Goal: Transaction & Acquisition: Purchase product/service

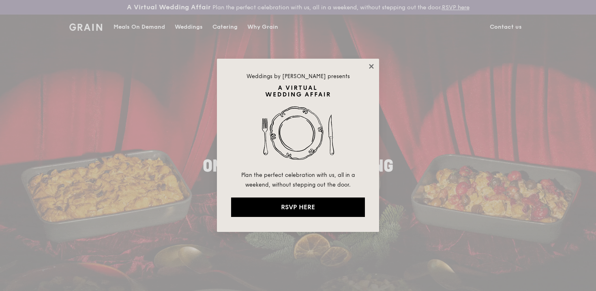
click at [371, 63] on icon at bounding box center [371, 66] width 7 height 7
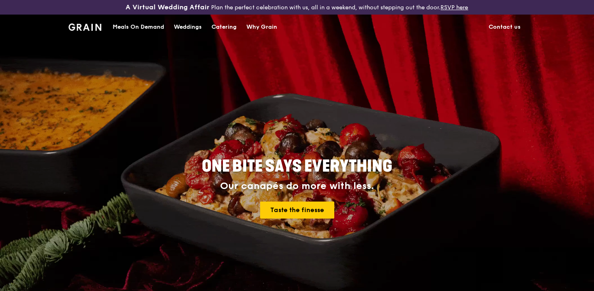
click at [184, 25] on div "Weddings" at bounding box center [188, 27] width 28 height 24
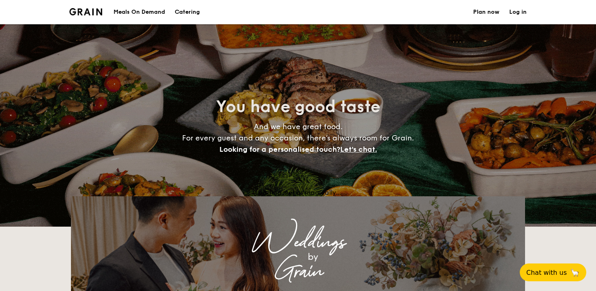
select select
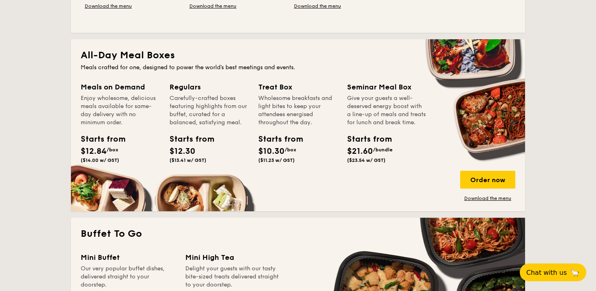
scroll to position [343, 0]
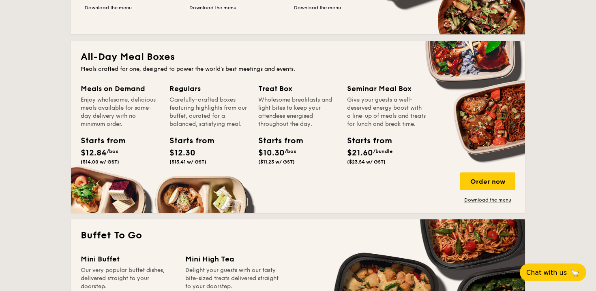
click at [100, 111] on div "Enjoy wholesome, delicious meals available for same-day delivery with no minimu…" at bounding box center [120, 112] width 79 height 32
click at [498, 184] on div "Order now" at bounding box center [487, 182] width 55 height 18
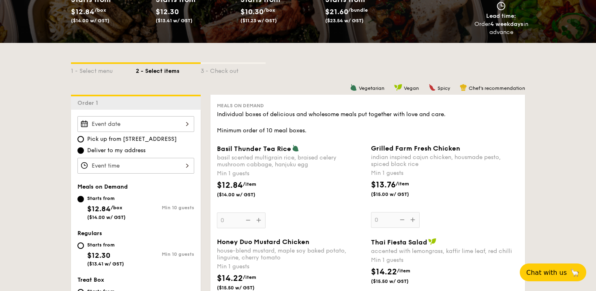
scroll to position [164, 0]
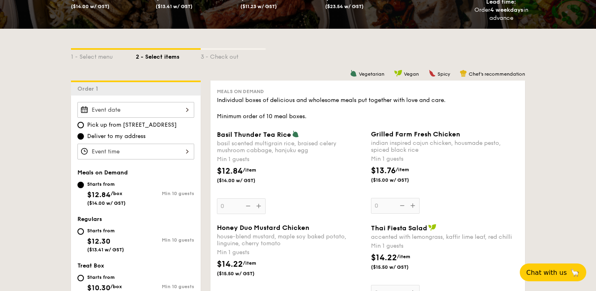
click at [154, 152] on div at bounding box center [135, 152] width 117 height 16
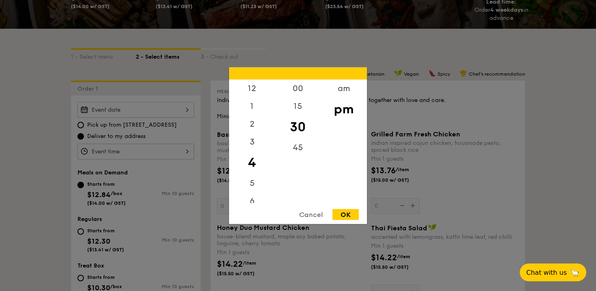
click at [149, 111] on div at bounding box center [298, 145] width 596 height 291
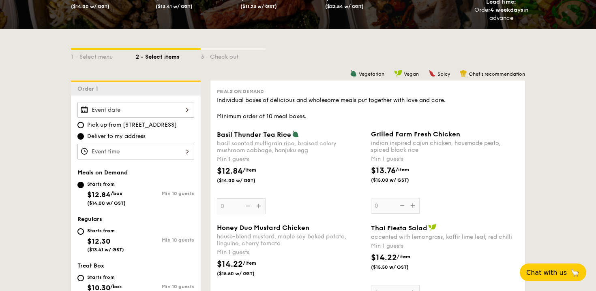
click at [141, 114] on div at bounding box center [135, 110] width 117 height 16
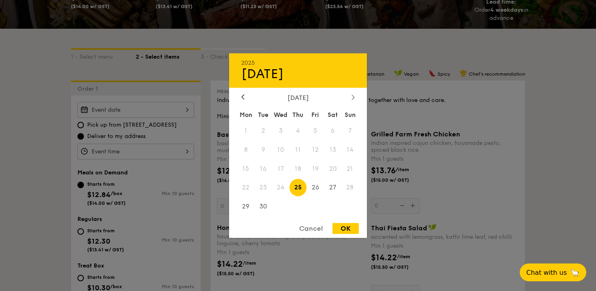
click at [351, 99] on div at bounding box center [352, 98] width 7 height 8
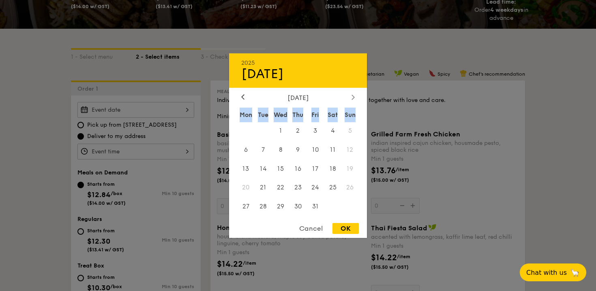
click at [351, 99] on div at bounding box center [352, 98] width 7 height 8
click at [332, 204] on span "29" at bounding box center [332, 206] width 17 height 17
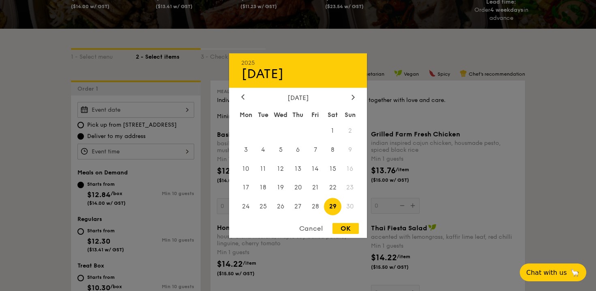
click at [346, 225] on div "OK" at bounding box center [345, 228] width 26 height 11
type input "[DATE]"
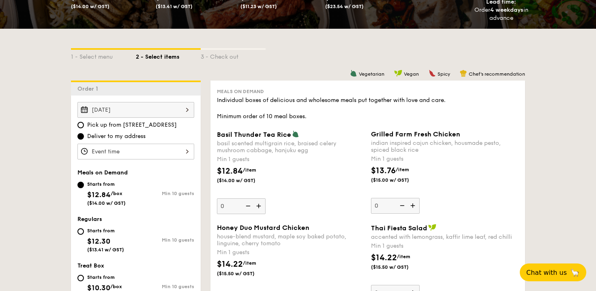
click at [129, 148] on div at bounding box center [135, 152] width 117 height 16
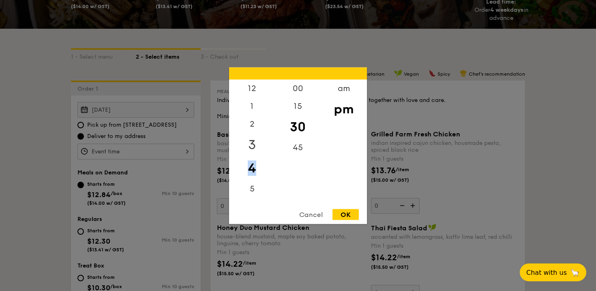
drag, startPoint x: 255, startPoint y: 170, endPoint x: 255, endPoint y: 149, distance: 21.1
click at [255, 149] on div "12 1 2 3 4 5 6 7 8 9 10 11" at bounding box center [252, 141] width 46 height 124
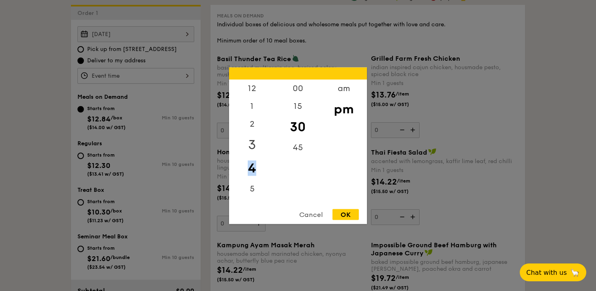
scroll to position [243, 0]
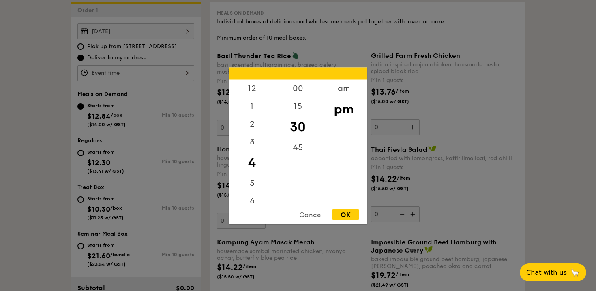
click at [301, 180] on div "00 15 30 45" at bounding box center [298, 141] width 46 height 124
click at [251, 135] on div "6" at bounding box center [252, 132] width 46 height 24
click at [347, 212] on div "OK" at bounding box center [345, 214] width 26 height 11
type input "6:30PM"
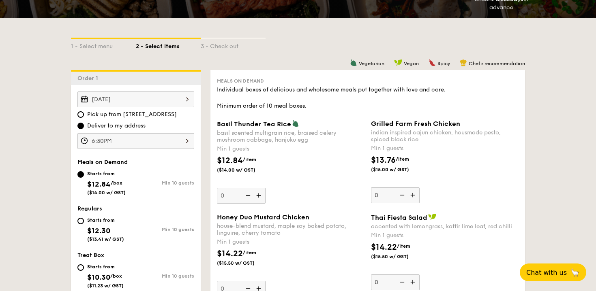
select select
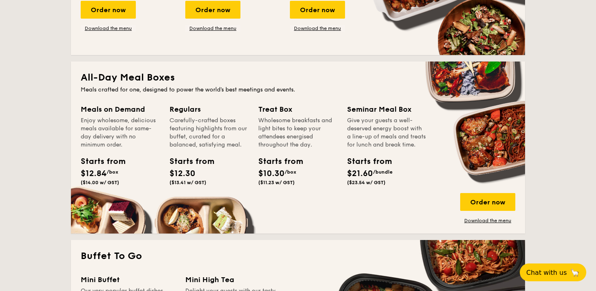
scroll to position [323, 0]
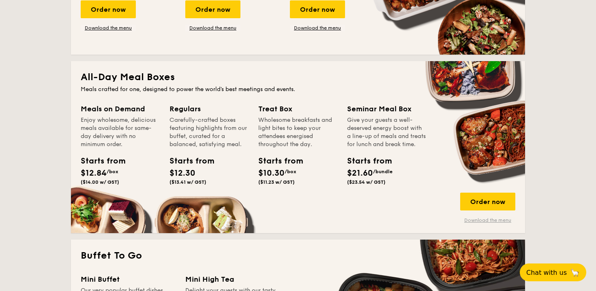
click at [476, 221] on link "Download the menu" at bounding box center [487, 220] width 55 height 6
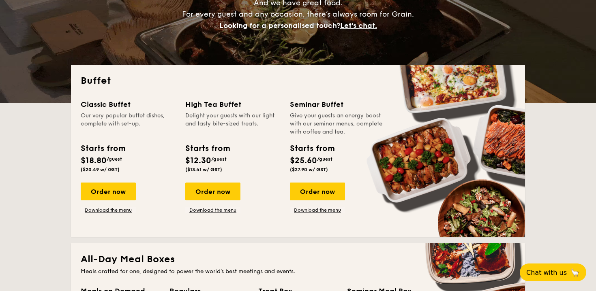
scroll to position [0, 0]
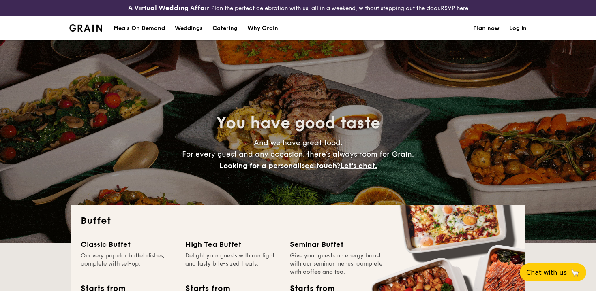
click at [145, 25] on div "Meals On Demand" at bounding box center [139, 28] width 51 height 24
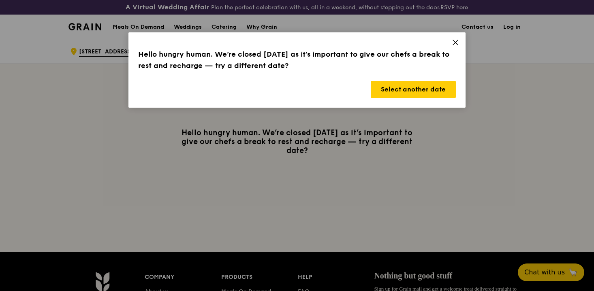
click at [389, 105] on div "Hello hungry human. We’re closed today as it’s important to give our chefs a br…" at bounding box center [296, 69] width 337 height 75
click at [397, 93] on button "Select another date" at bounding box center [413, 89] width 85 height 17
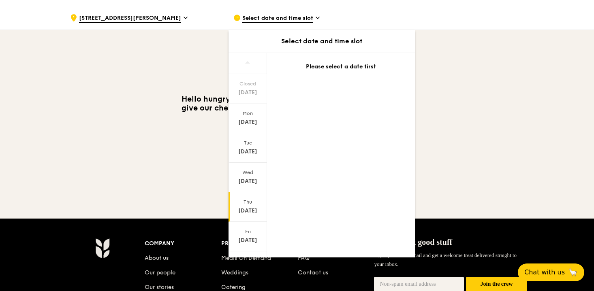
scroll to position [44, 0]
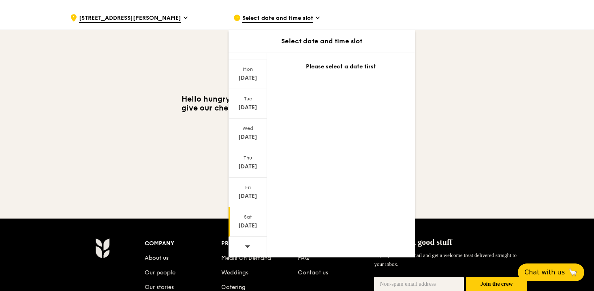
click at [246, 234] on div "Sat Sep 27" at bounding box center [248, 223] width 39 height 30
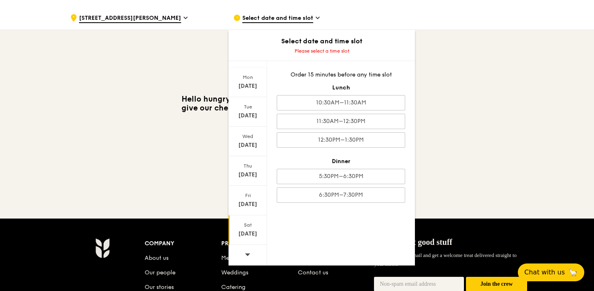
click at [246, 249] on span at bounding box center [248, 254] width 6 height 19
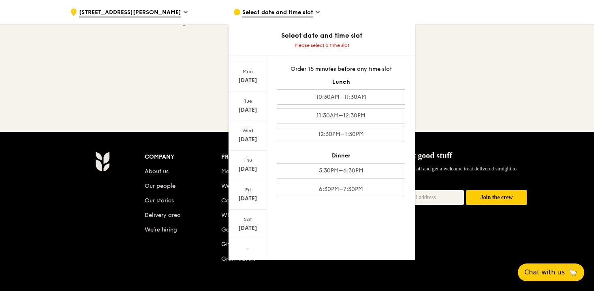
scroll to position [138, 0]
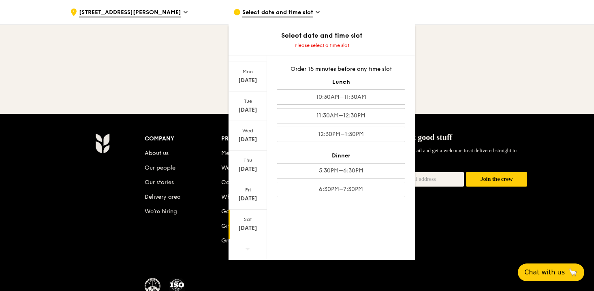
click at [248, 236] on div "Sat Oct 4" at bounding box center [248, 225] width 39 height 30
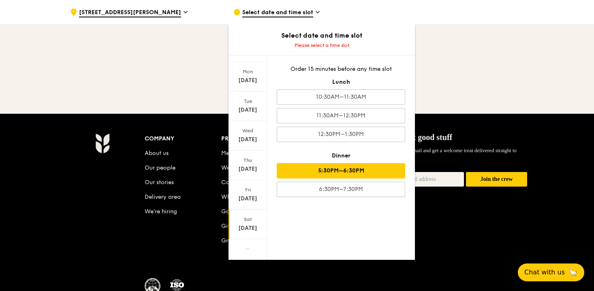
click at [312, 176] on div "5:30PM–6:30PM" at bounding box center [341, 170] width 128 height 15
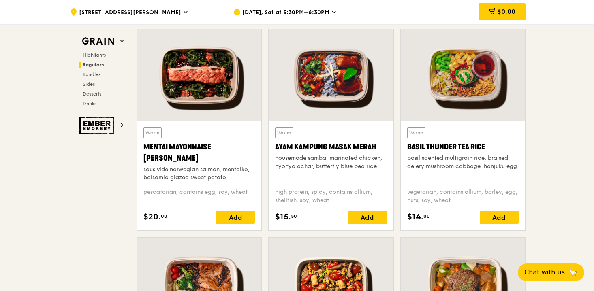
scroll to position [743, 0]
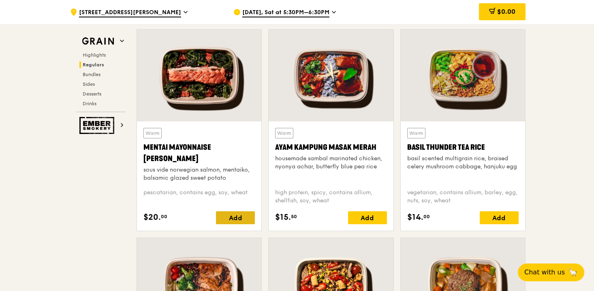
click at [236, 221] on div "Add" at bounding box center [235, 218] width 39 height 13
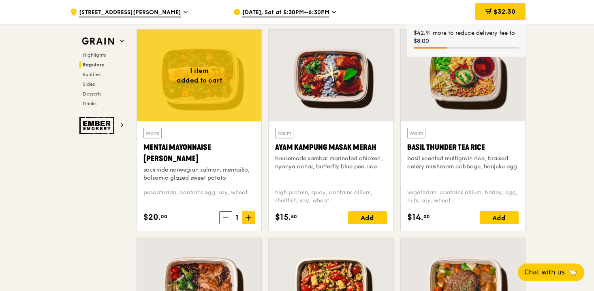
click at [470, 39] on div "$42.91 more to reduce delivery fee to $8.00" at bounding box center [466, 37] width 105 height 16
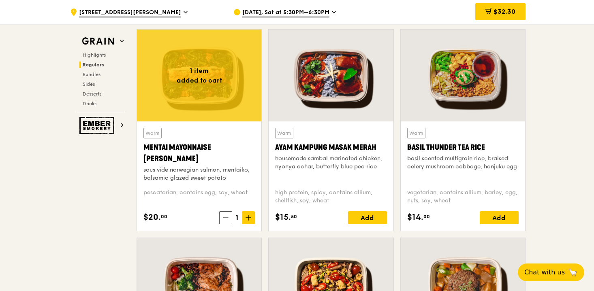
click at [463, 40] on div at bounding box center [463, 76] width 124 height 92
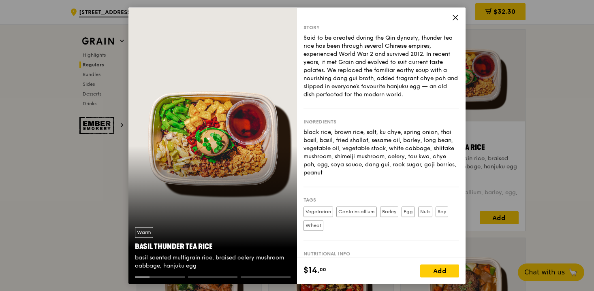
click at [403, 77] on div "Said to be created during the Qin dynasty, thunder tea rice has been through se…" at bounding box center [382, 66] width 156 height 65
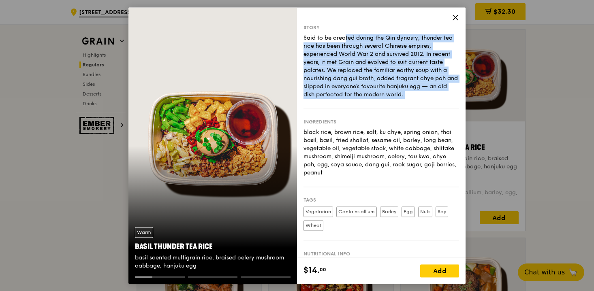
click at [403, 77] on div "Said to be created during the Qin dynasty, thunder tea rice has been through se…" at bounding box center [382, 66] width 156 height 65
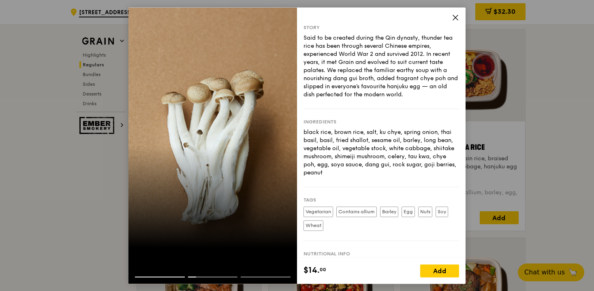
click at [453, 17] on icon at bounding box center [455, 17] width 7 height 7
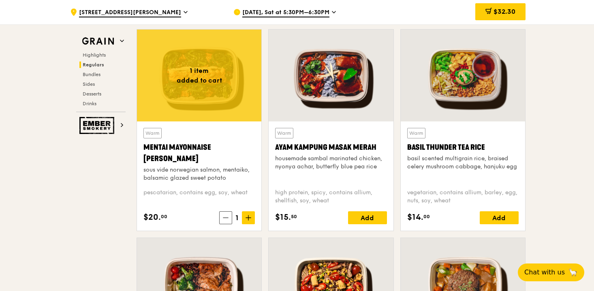
drag, startPoint x: 212, startPoint y: 92, endPoint x: 192, endPoint y: 196, distance: 106.1
click at [192, 196] on div "1 item added to cart Warm Mentai Mayonnaise Aburi Salmon sous vide norwegian sa…" at bounding box center [199, 130] width 125 height 202
click at [249, 216] on icon at bounding box center [249, 218] width 6 height 6
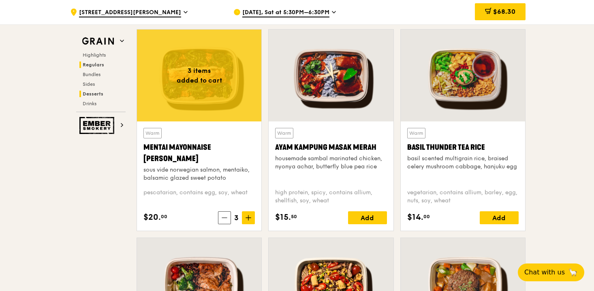
click at [98, 94] on span "Desserts" at bounding box center [93, 94] width 21 height 6
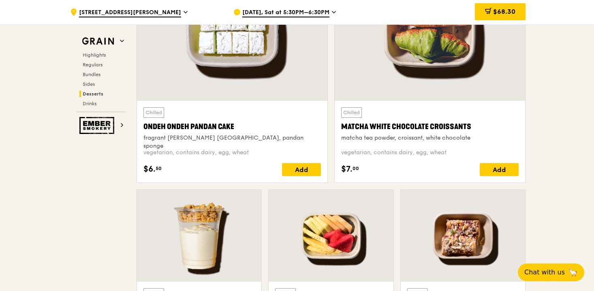
scroll to position [2439, 0]
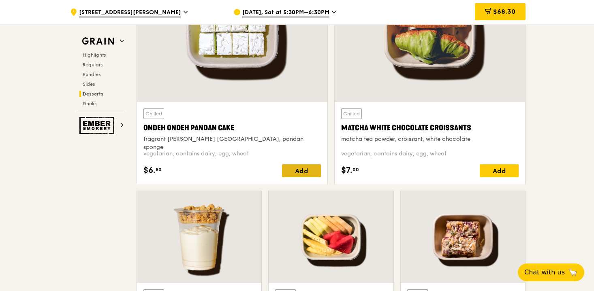
click at [295, 173] on div "Add" at bounding box center [301, 171] width 39 height 13
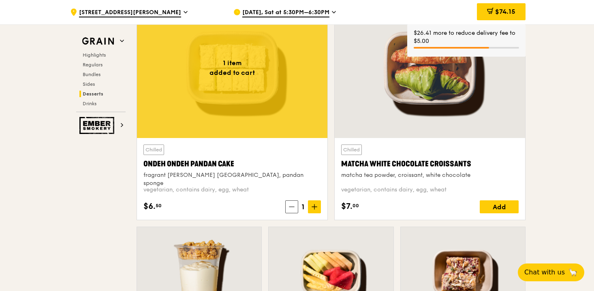
scroll to position [2396, 0]
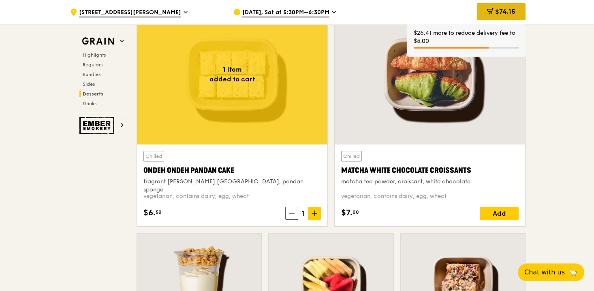
click at [488, 11] on icon at bounding box center [490, 10] width 5 height 2
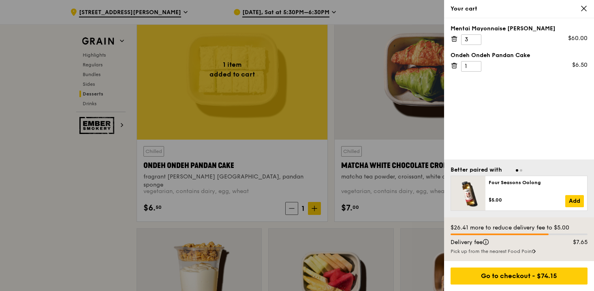
scroll to position [2385, 0]
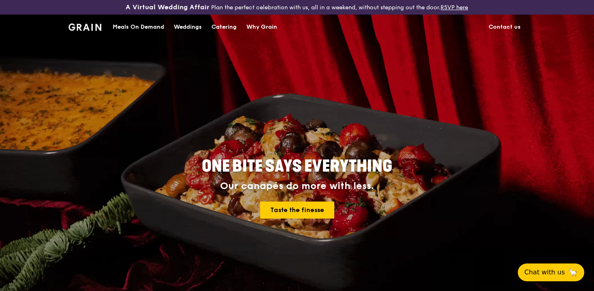
click at [132, 23] on div "Meals On Demand" at bounding box center [138, 27] width 51 height 24
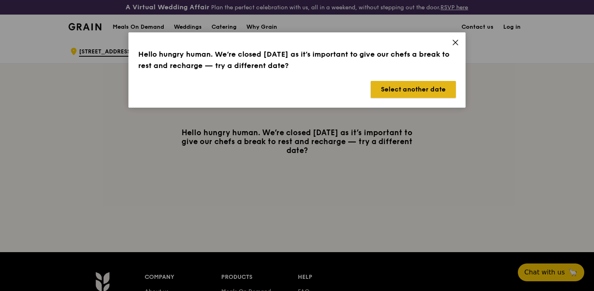
click at [412, 92] on button "Select another date" at bounding box center [413, 89] width 85 height 17
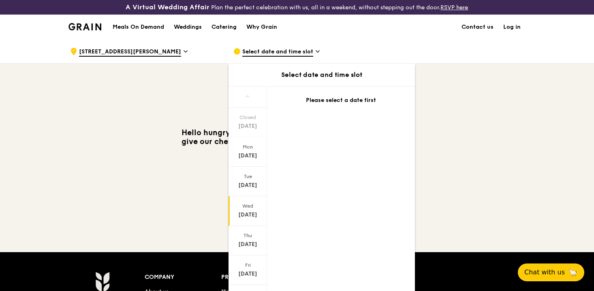
scroll to position [44, 0]
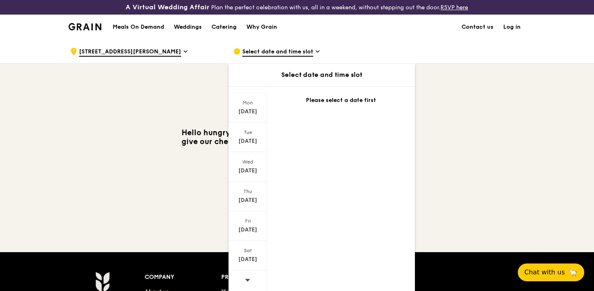
click at [251, 281] on div at bounding box center [248, 281] width 39 height 21
click at [163, 66] on div "Hello hungry human. We’re closed today as it’s important to give our chefs a br…" at bounding box center [297, 142] width 467 height 156
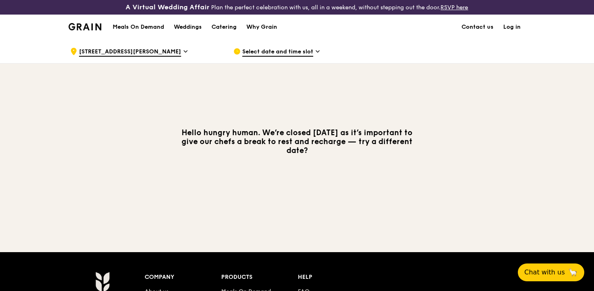
click at [247, 53] on span "Select date and time slot" at bounding box center [277, 52] width 71 height 9
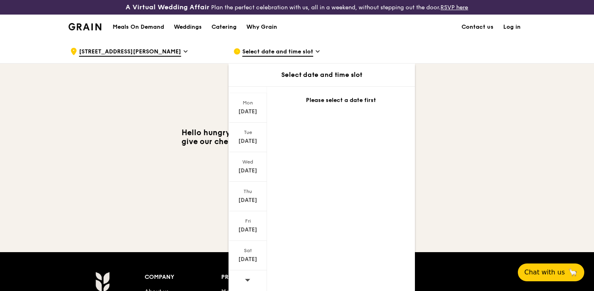
click at [328, 80] on div "Select date and time slot" at bounding box center [322, 75] width 186 height 23
drag, startPoint x: 326, startPoint y: 75, endPoint x: 326, endPoint y: 70, distance: 5.7
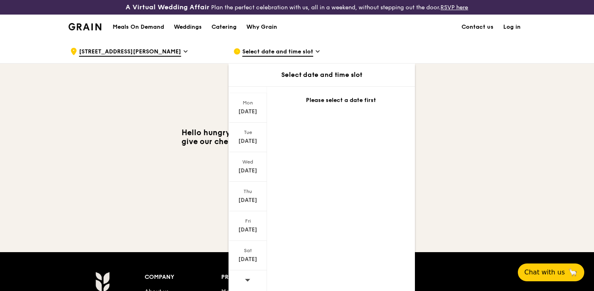
click at [326, 70] on div "Select date and time slot" at bounding box center [322, 75] width 186 height 10
click at [324, 78] on div "Select date and time slot" at bounding box center [322, 75] width 186 height 10
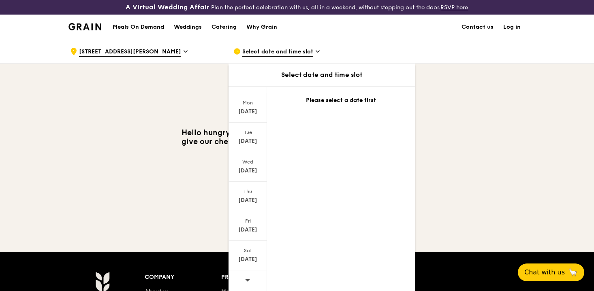
click at [133, 139] on div "Hello hungry human. We’re closed today as it’s important to give our chefs a br…" at bounding box center [297, 141] width 457 height 27
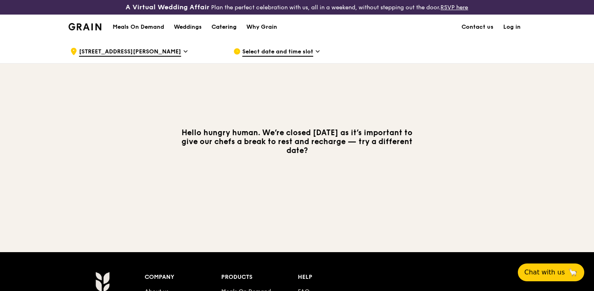
click at [223, 28] on div "Catering" at bounding box center [224, 27] width 25 height 24
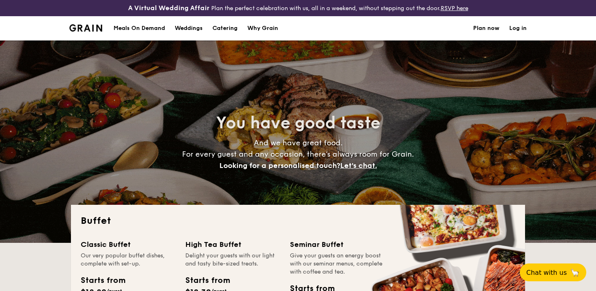
select select
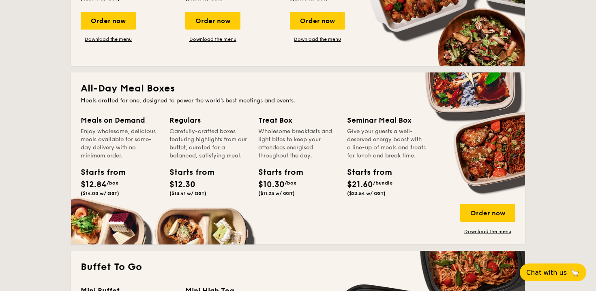
scroll to position [316, 0]
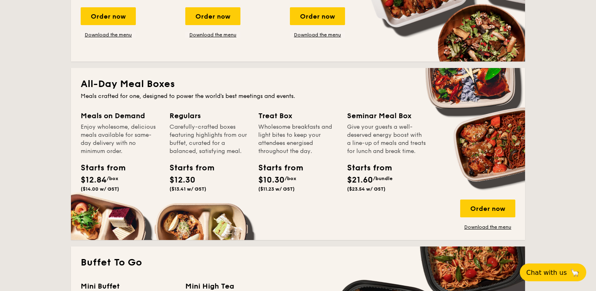
drag, startPoint x: 478, startPoint y: 154, endPoint x: 441, endPoint y: 174, distance: 42.4
click at [441, 174] on div "Meals on Demand Enjoy wholesome, delicious meals available for same-day deliver…" at bounding box center [298, 170] width 435 height 120
drag, startPoint x: 534, startPoint y: 143, endPoint x: 450, endPoint y: 142, distance: 83.9
click at [394, 134] on div "Give your guests a well-deserved energy boost with a line-up of meals and treat…" at bounding box center [386, 139] width 79 height 32
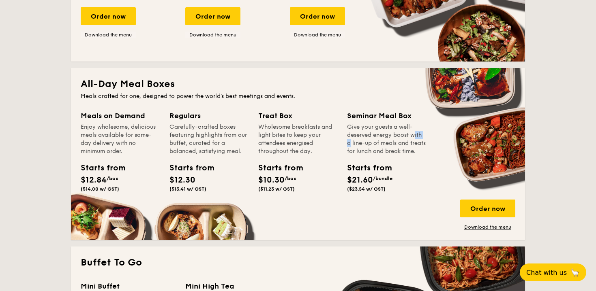
click at [394, 134] on div "Give your guests a well-deserved energy boost with a line-up of meals and treat…" at bounding box center [386, 139] width 79 height 32
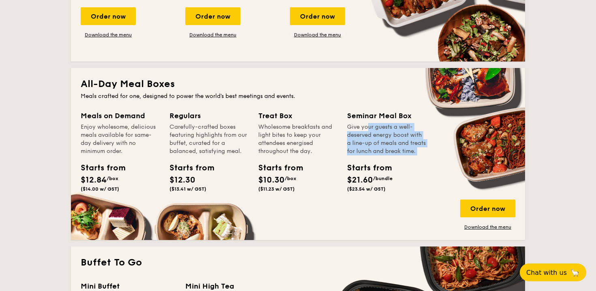
click at [394, 134] on div "Give your guests a well-deserved energy boost with a line-up of meals and treat…" at bounding box center [386, 139] width 79 height 32
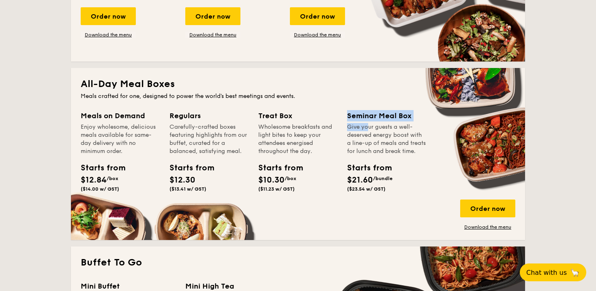
click at [394, 134] on div "Give your guests a well-deserved energy boost with a line-up of meals and treat…" at bounding box center [386, 139] width 79 height 32
click at [469, 200] on div "Order now" at bounding box center [487, 209] width 55 height 18
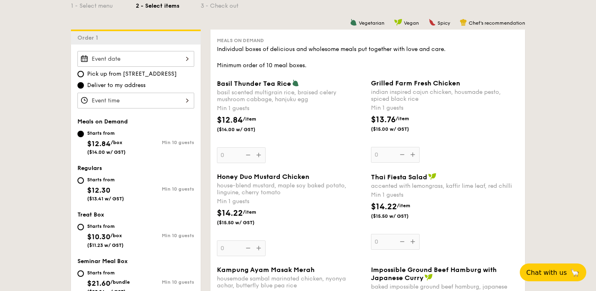
scroll to position [195, 0]
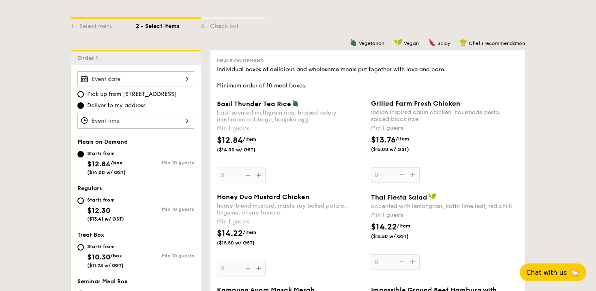
click at [144, 86] on div at bounding box center [135, 79] width 117 height 16
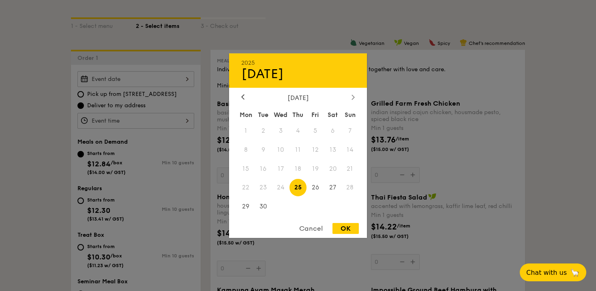
click at [351, 97] on icon at bounding box center [352, 96] width 3 height 5
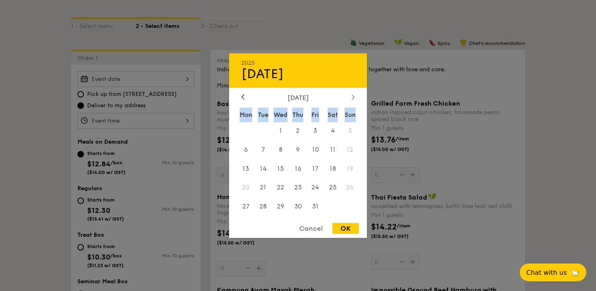
click at [351, 97] on icon at bounding box center [352, 96] width 3 height 5
click at [338, 208] on span "29" at bounding box center [332, 206] width 17 height 17
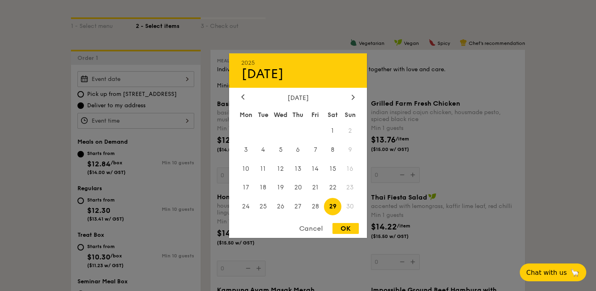
click at [345, 225] on div "OK" at bounding box center [345, 228] width 26 height 11
type input "[DATE]"
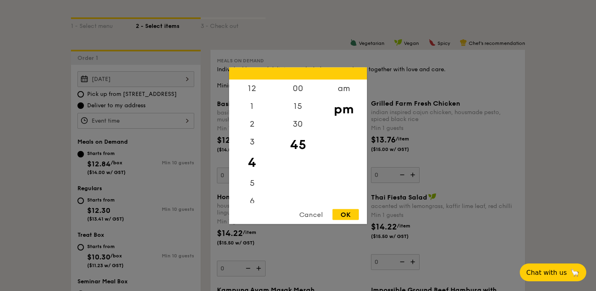
click at [103, 127] on div "12 1 2 3 4 5 6 7 8 9 10 11 00 15 30 45 am pm Cancel OK" at bounding box center [135, 121] width 117 height 16
click at [253, 162] on div "6" at bounding box center [252, 162] width 46 height 24
click at [301, 124] on div "30" at bounding box center [298, 127] width 46 height 24
click at [343, 210] on div "OK" at bounding box center [345, 214] width 26 height 11
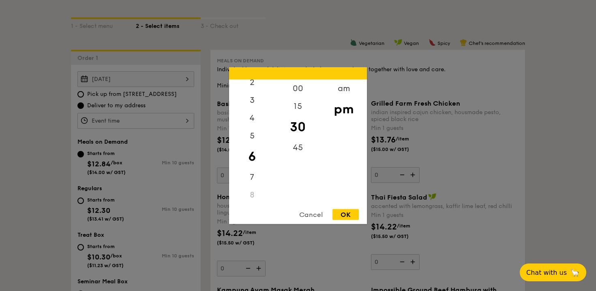
type input "6:30PM"
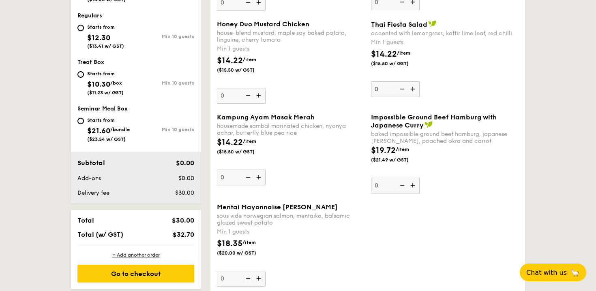
scroll to position [370, 0]
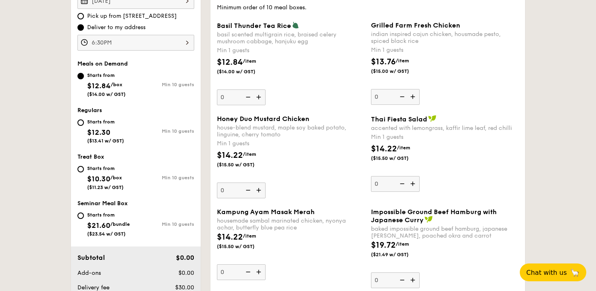
scroll to position [269, 0]
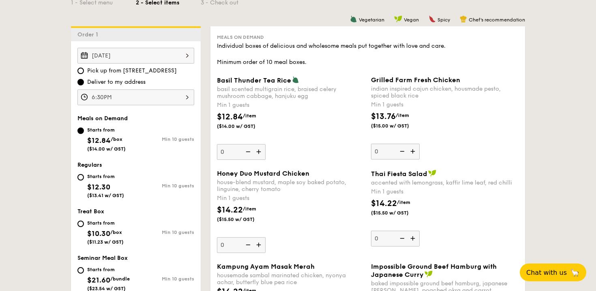
scroll to position [218, 0]
type input "10"
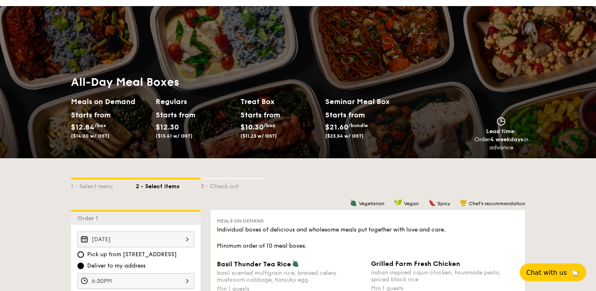
scroll to position [34, 0]
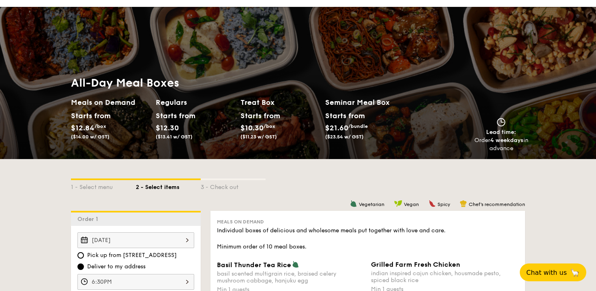
drag, startPoint x: 72, startPoint y: 81, endPoint x: 114, endPoint y: 143, distance: 74.5
click at [114, 143] on div "All-Day Meal Boxes Meals on Demand Starts from $12.84 /box ($14.00 w/ GST) Regu…" at bounding box center [240, 114] width 339 height 77
drag, startPoint x: 114, startPoint y: 138, endPoint x: 63, endPoint y: 58, distance: 94.2
click at [63, 58] on div "All-Day Meal Boxes Meals on Demand Starts from $12.84 /box ($14.00 w/ GST) Regu…" at bounding box center [298, 83] width 596 height 152
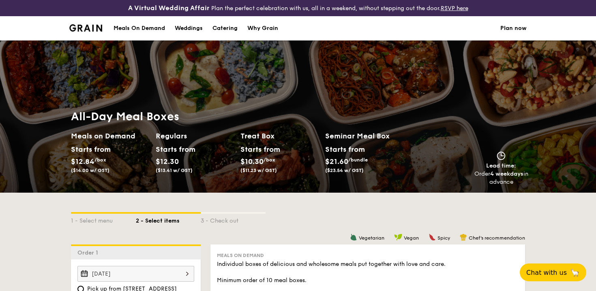
click at [511, 33] on link "Plan now" at bounding box center [513, 28] width 26 height 24
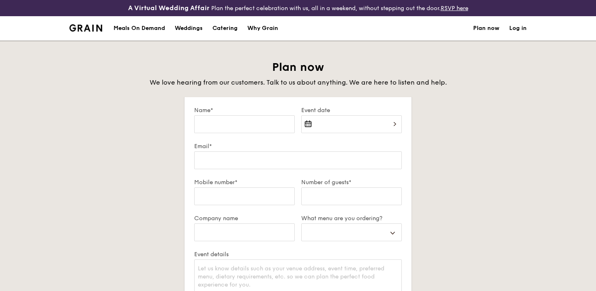
select select
click at [120, 30] on div "Meals On Demand" at bounding box center [139, 28] width 51 height 24
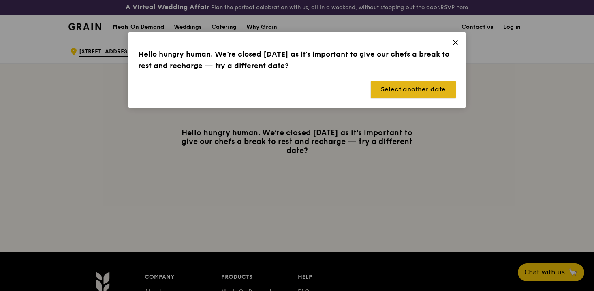
click at [409, 87] on button "Select another date" at bounding box center [413, 89] width 85 height 17
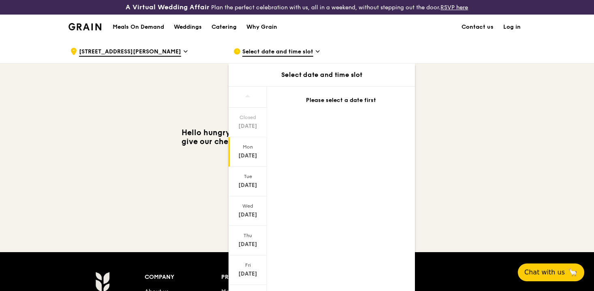
scroll to position [44, 0]
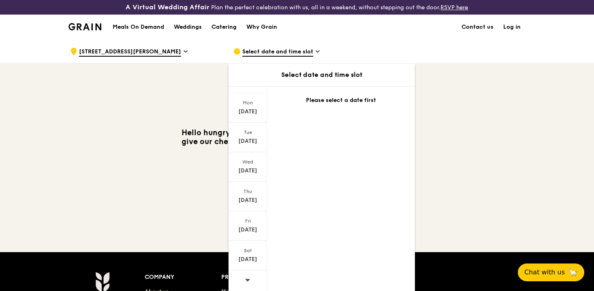
click at [248, 280] on icon at bounding box center [247, 280] width 5 height 2
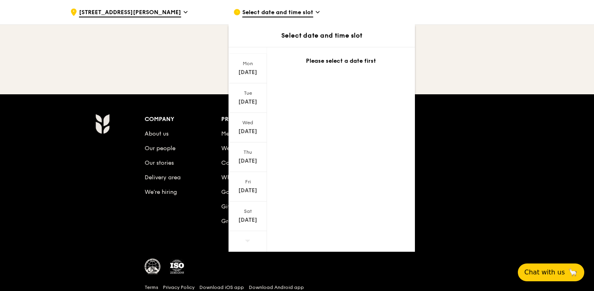
scroll to position [162, 0]
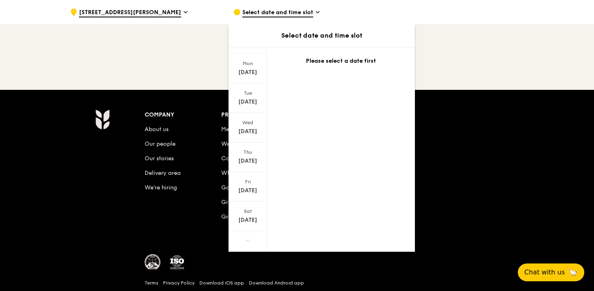
click at [131, 228] on div "Company About us Our people Our stories Delivery area We’re hiring Products Mea…" at bounding box center [297, 209] width 467 height 201
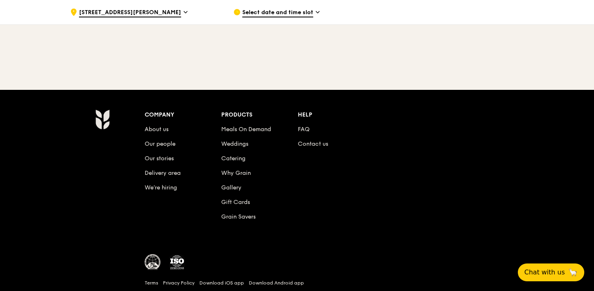
click at [152, 166] on li "Delivery area" at bounding box center [183, 172] width 77 height 15
click at [152, 171] on link "Delivery area" at bounding box center [163, 173] width 36 height 7
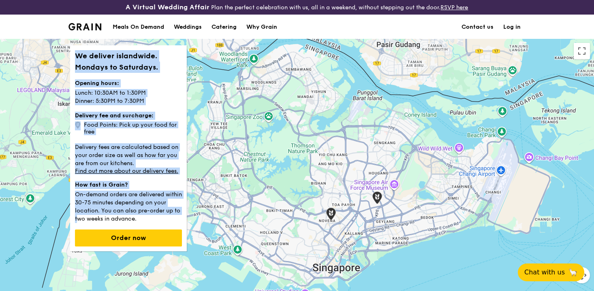
drag, startPoint x: 73, startPoint y: 54, endPoint x: 162, endPoint y: 215, distance: 184.1
click at [163, 215] on div "We deliver islandwide. Mondays to Saturdays. Opening hours: Lunch: 10:30AM to 1…" at bounding box center [128, 148] width 117 height 206
click at [154, 207] on p "On-demand orders are delivered within 30-75 minutes depending on your location.…" at bounding box center [128, 206] width 107 height 34
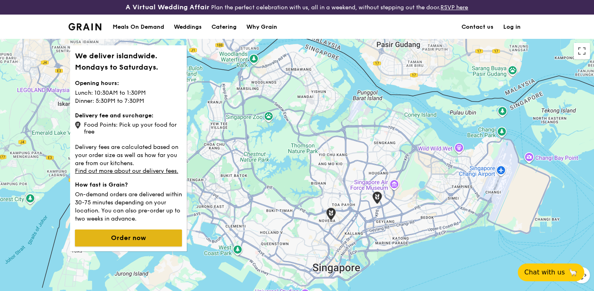
click at [158, 242] on button "Order now" at bounding box center [128, 238] width 107 height 17
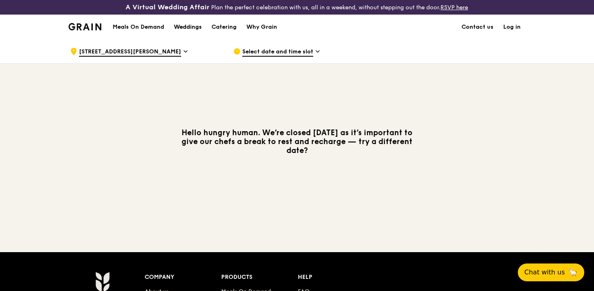
click at [188, 31] on div "Weddings" at bounding box center [188, 27] width 28 height 24
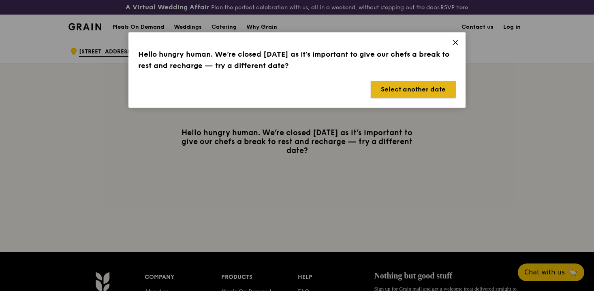
click at [400, 85] on button "Select another date" at bounding box center [413, 89] width 85 height 17
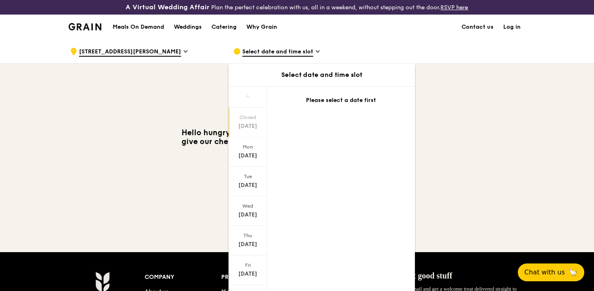
scroll to position [44, 0]
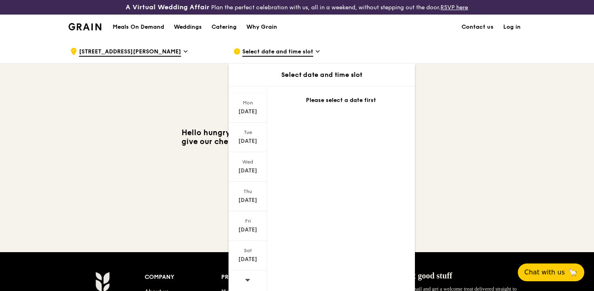
click at [247, 274] on span at bounding box center [248, 280] width 6 height 19
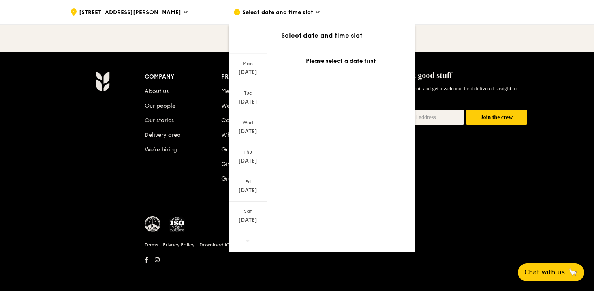
click at [251, 241] on div at bounding box center [248, 241] width 39 height 21
